Goal: Transaction & Acquisition: Purchase product/service

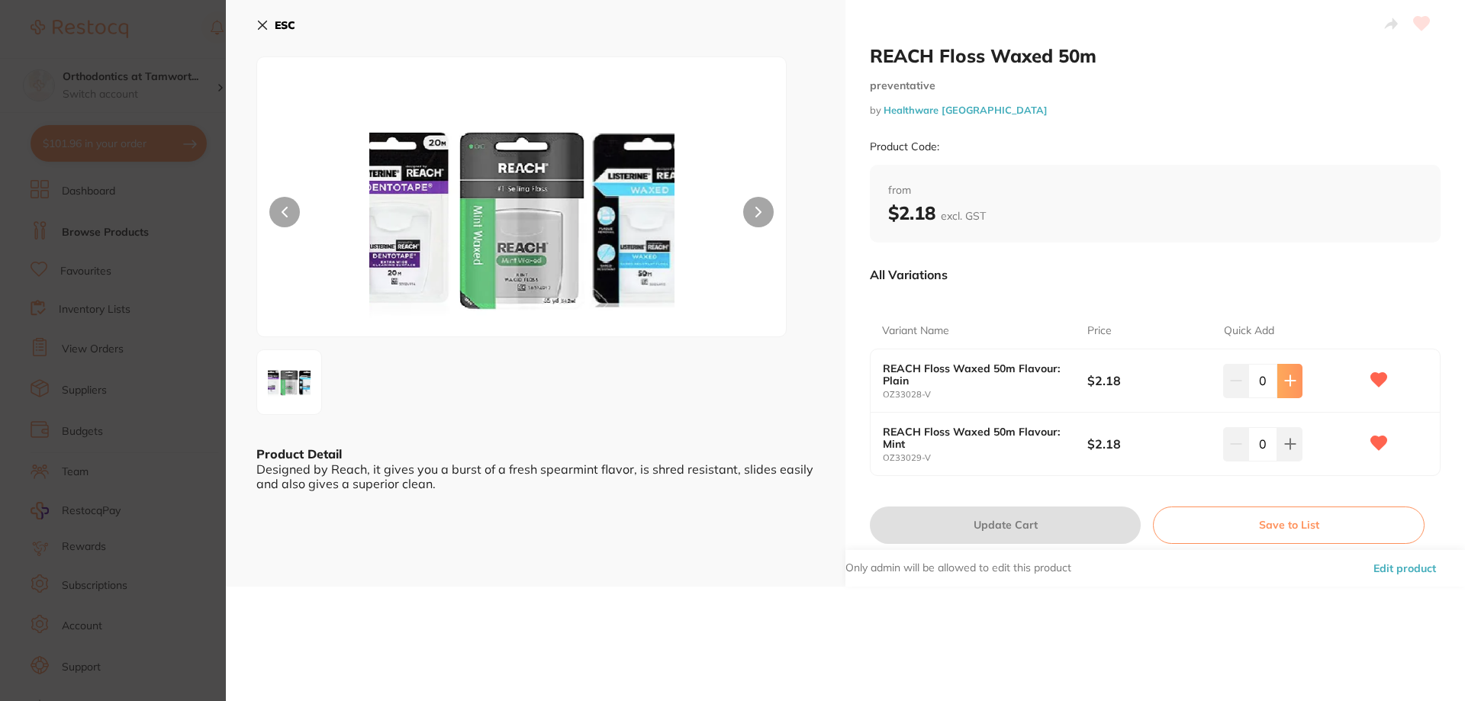
click at [1284, 386] on icon at bounding box center [1290, 381] width 12 height 12
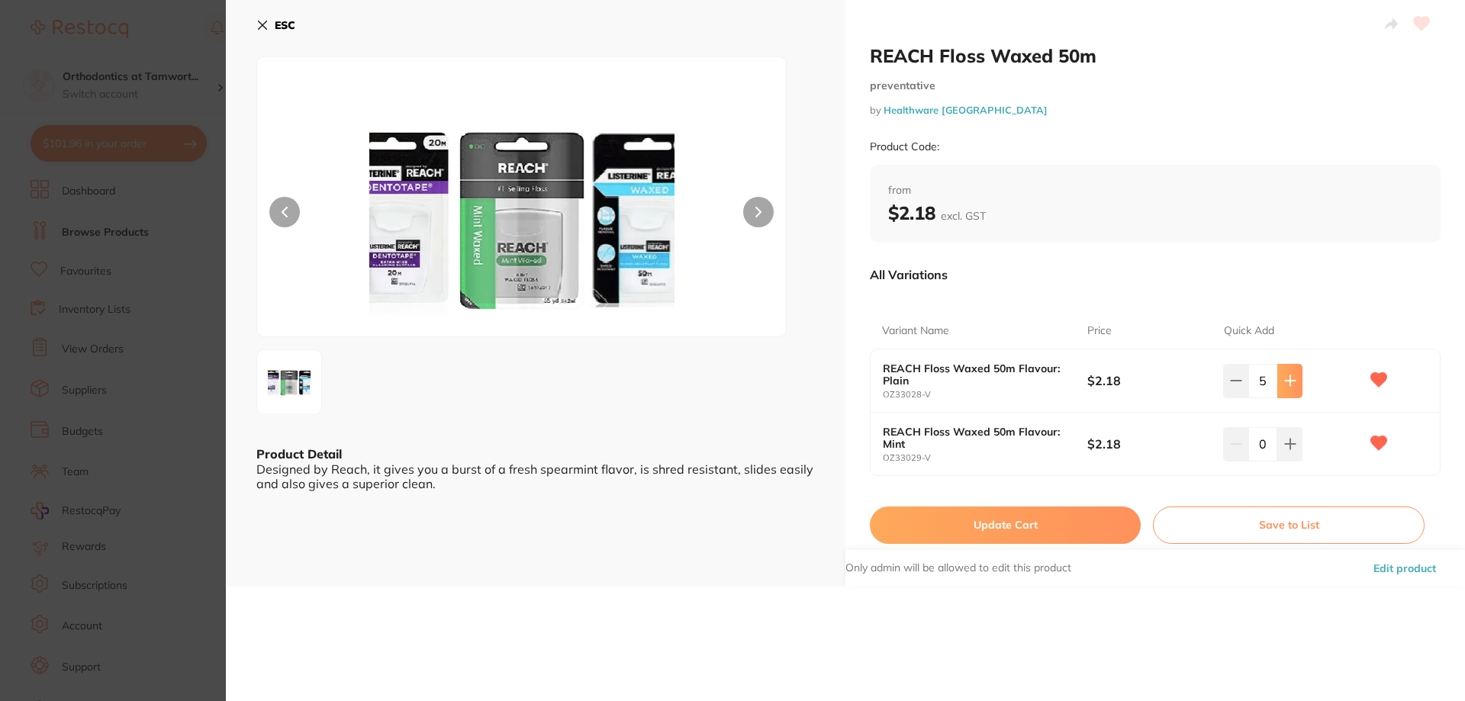
click at [1284, 386] on icon at bounding box center [1290, 381] width 12 height 12
type input "6"
click at [1047, 526] on button "Update Cart" at bounding box center [1005, 525] width 271 height 37
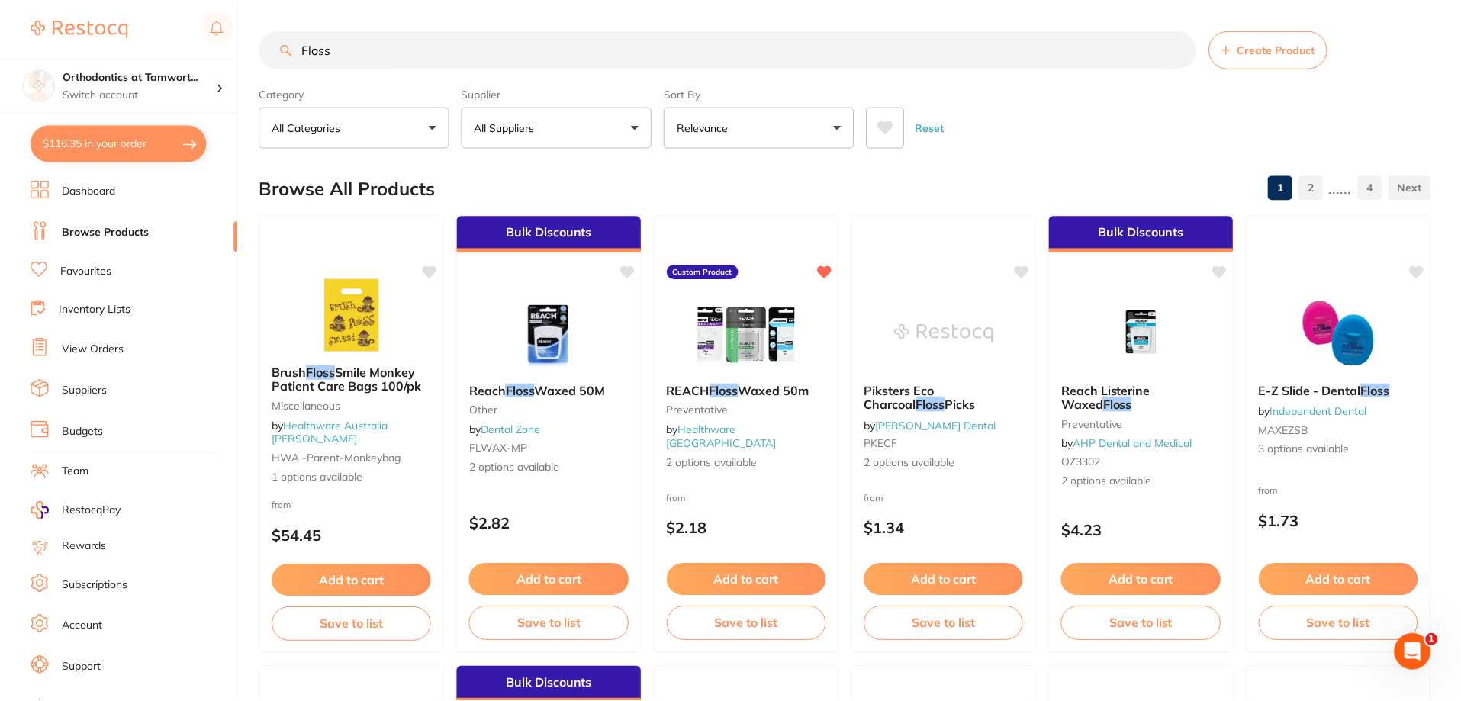
scroll to position [1, 0]
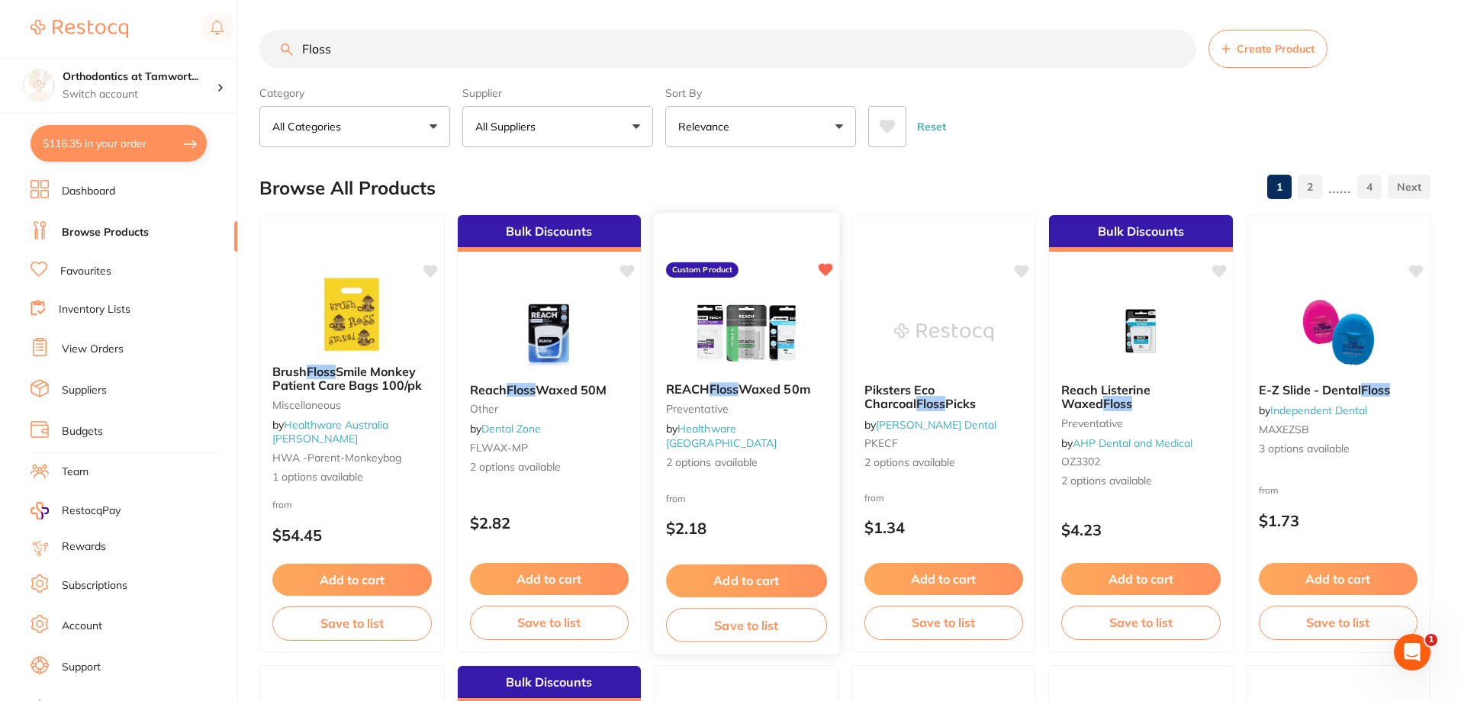
click at [739, 618] on button "Save to list" at bounding box center [746, 625] width 161 height 34
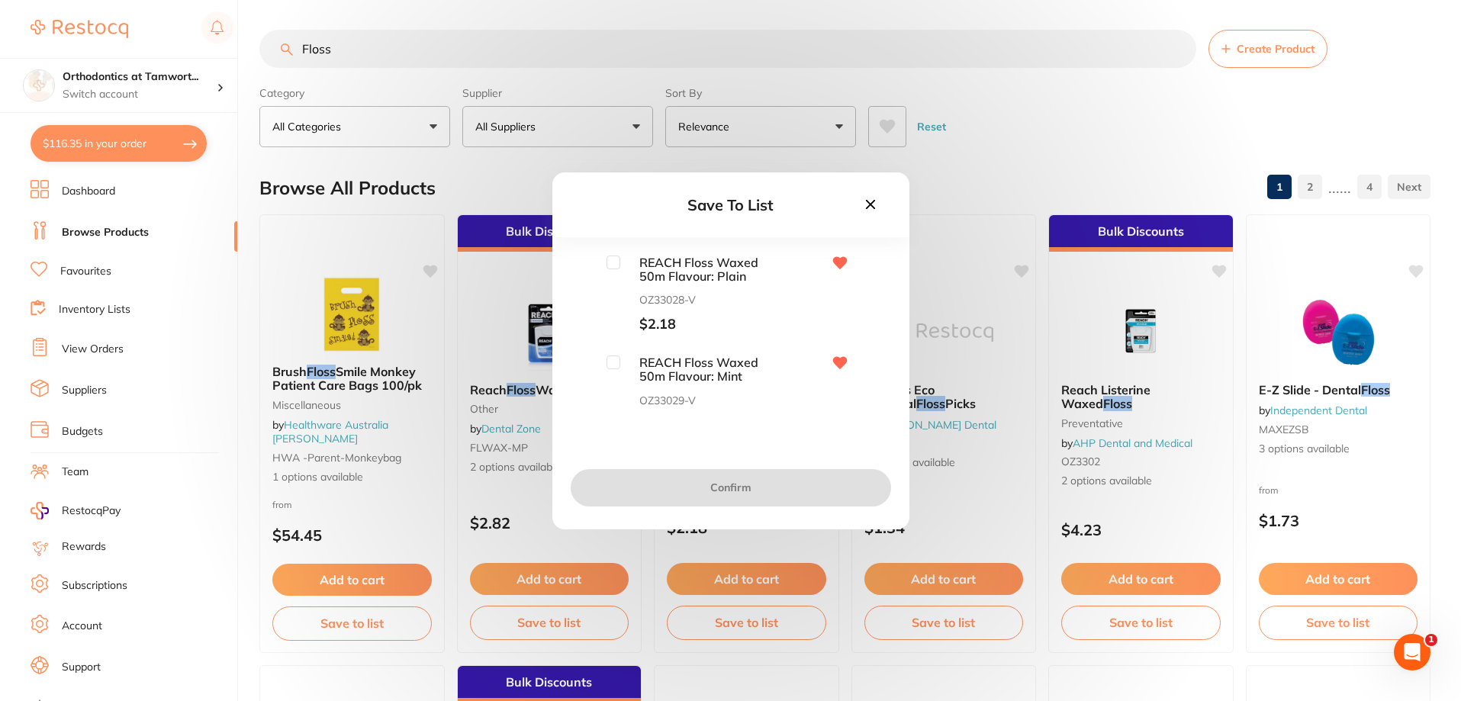
click at [611, 266] on input "checkbox" at bounding box center [614, 263] width 14 height 14
checkbox input "true"
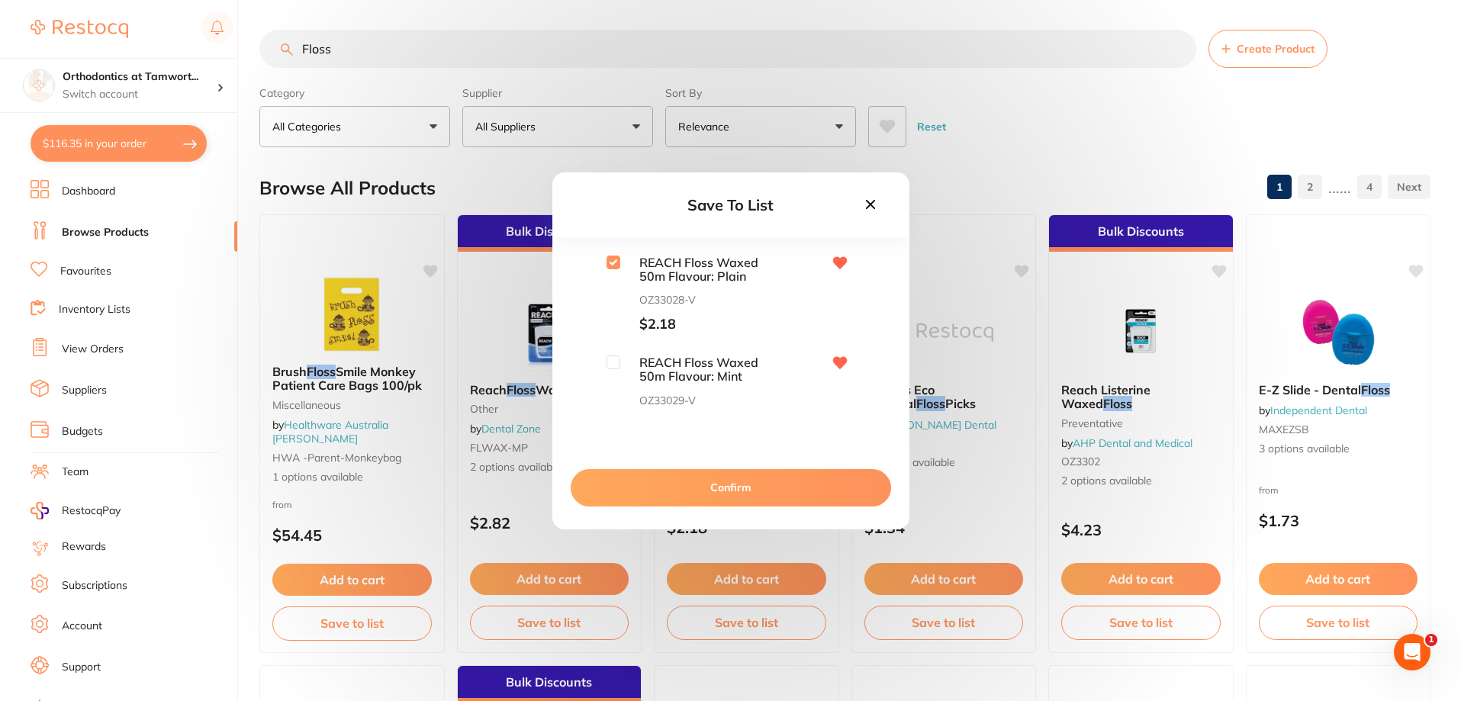
click at [626, 365] on span "REACH Floss Waxed 50m Flavour: Mint" at bounding box center [696, 370] width 153 height 28
click at [617, 366] on input "checkbox" at bounding box center [614, 363] width 14 height 14
checkbox input "true"
click at [674, 488] on button "Confirm" at bounding box center [731, 487] width 320 height 37
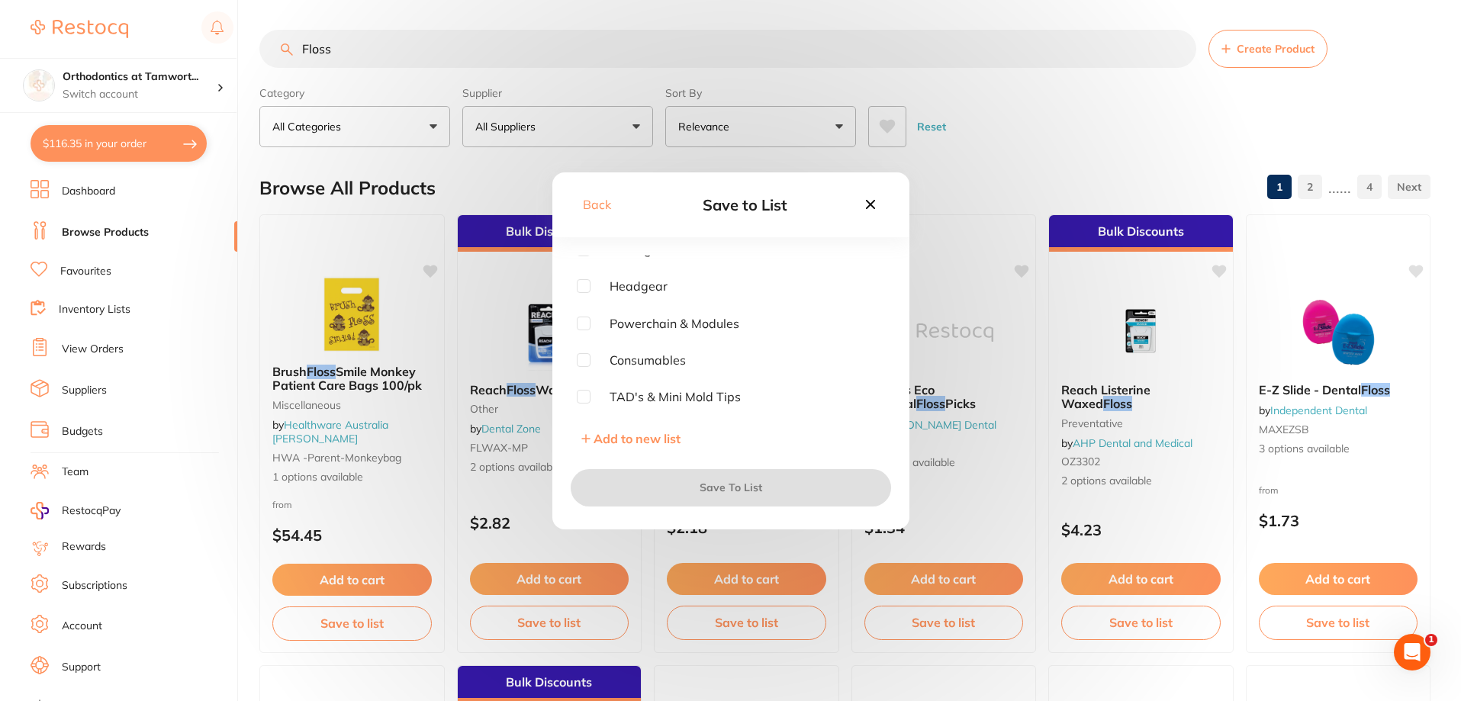
scroll to position [76, 0]
click at [591, 337] on span "Consumables" at bounding box center [638, 334] width 95 height 14
click at [579, 333] on input "checkbox" at bounding box center [584, 334] width 14 height 14
checkbox input "true"
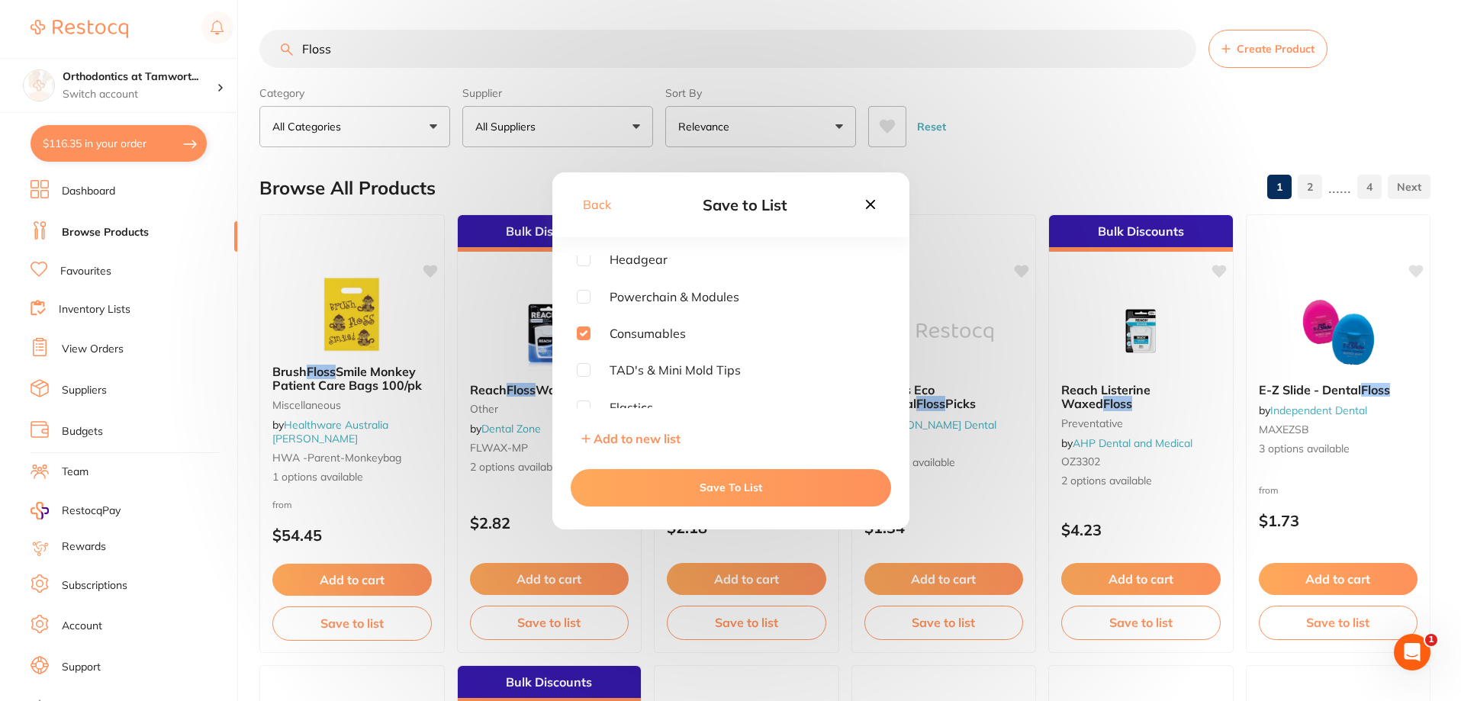
click at [702, 488] on button "Save To List" at bounding box center [731, 487] width 320 height 37
